Goal: Task Accomplishment & Management: Manage account settings

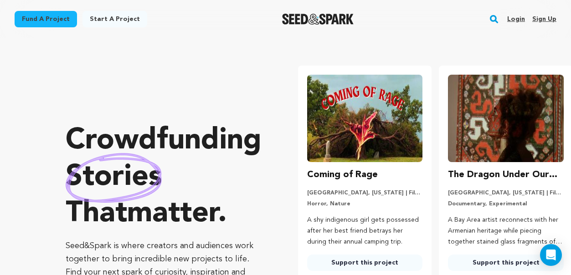
scroll to position [0, 148]
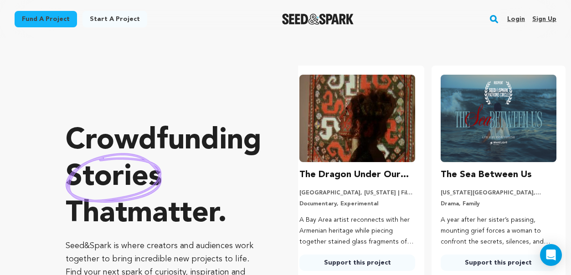
click at [517, 17] on link "Login" at bounding box center [516, 19] width 18 height 15
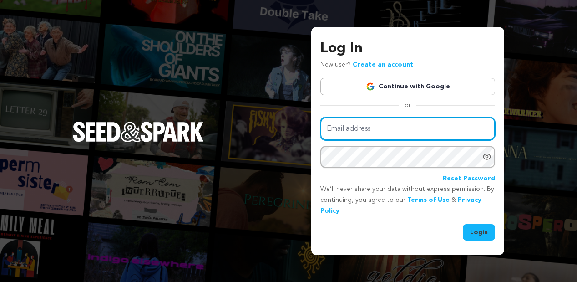
click at [386, 125] on input "Email address" at bounding box center [408, 128] width 175 height 23
type input "nathan.l.marquez@gmail.com"
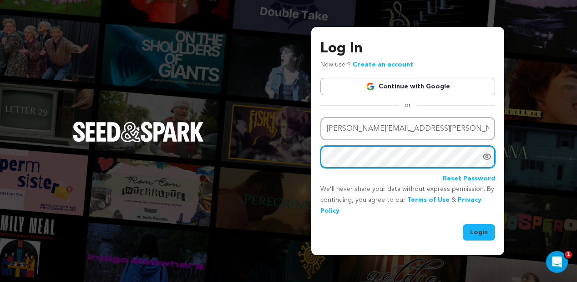
click at [463, 224] on button "Login" at bounding box center [479, 232] width 32 height 16
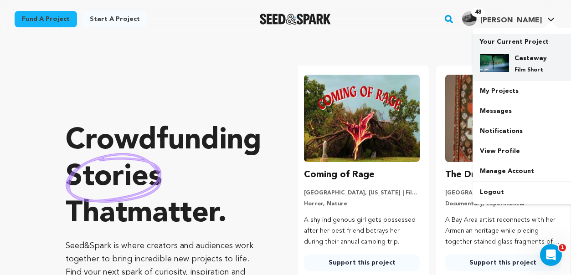
scroll to position [0, 148]
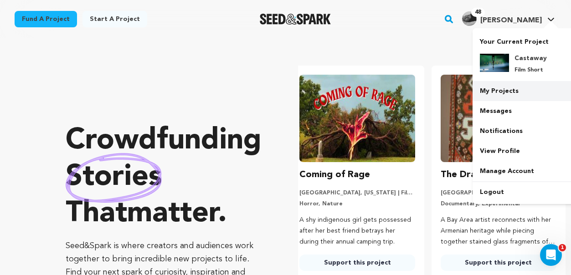
click at [511, 88] on link "My Projects" at bounding box center [523, 91] width 102 height 20
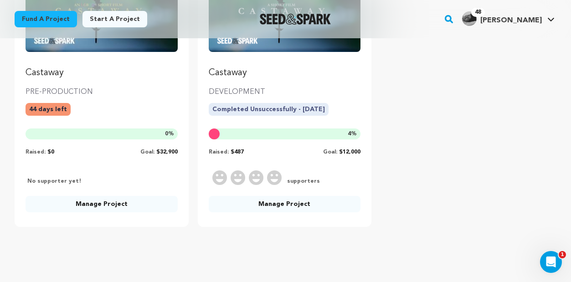
click at [89, 204] on link "Manage Project" at bounding box center [101, 204] width 152 height 16
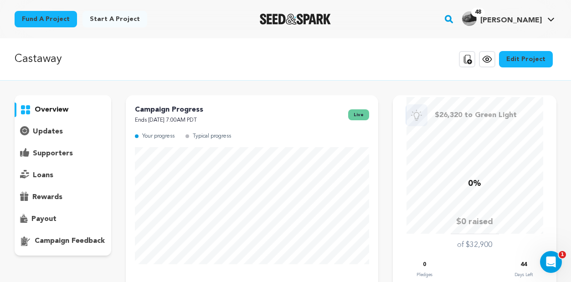
click at [486, 62] on icon at bounding box center [486, 59] width 11 height 11
